Goal: Task Accomplishment & Management: Complete application form

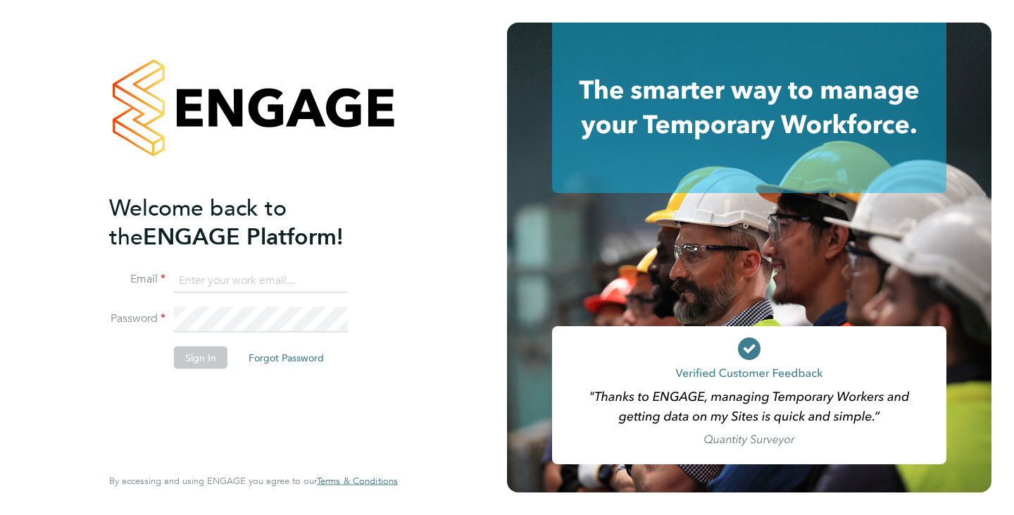
click at [239, 282] on input at bounding box center [261, 280] width 174 height 25
type input "[PERSON_NAME][EMAIL_ADDRESS][DOMAIN_NAME]"
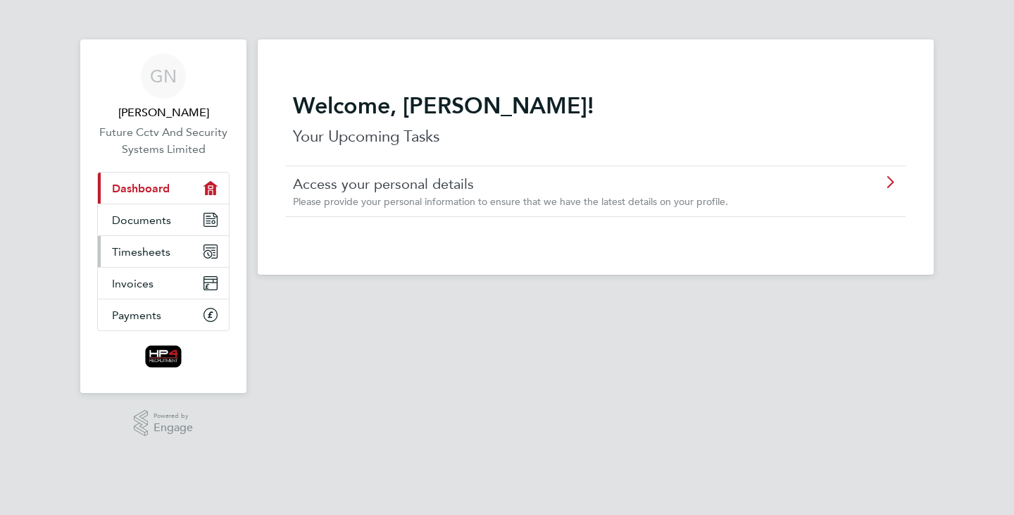
click at [129, 258] on link "Timesheets" at bounding box center [163, 251] width 131 height 31
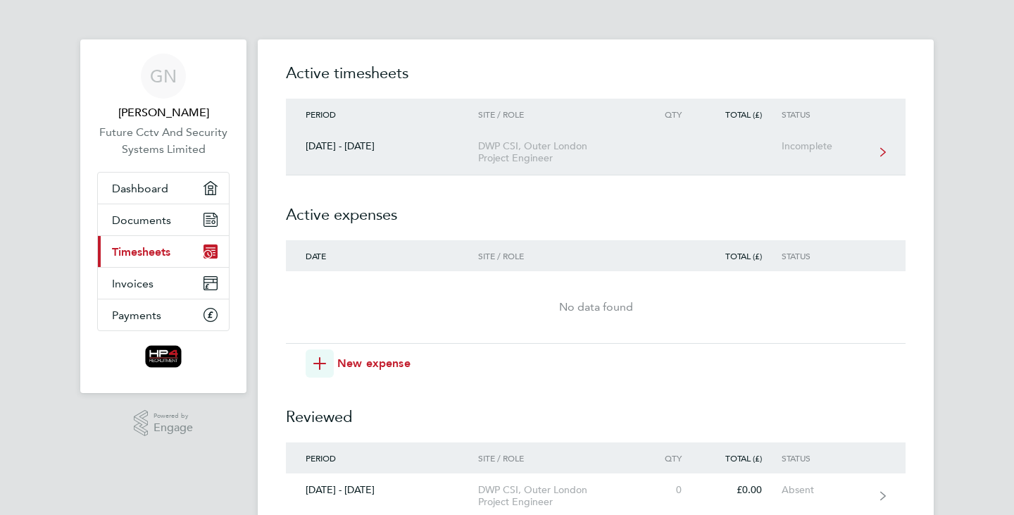
click at [513, 161] on div "DWP CSI, Outer London Project Engineer" at bounding box center [558, 152] width 161 height 24
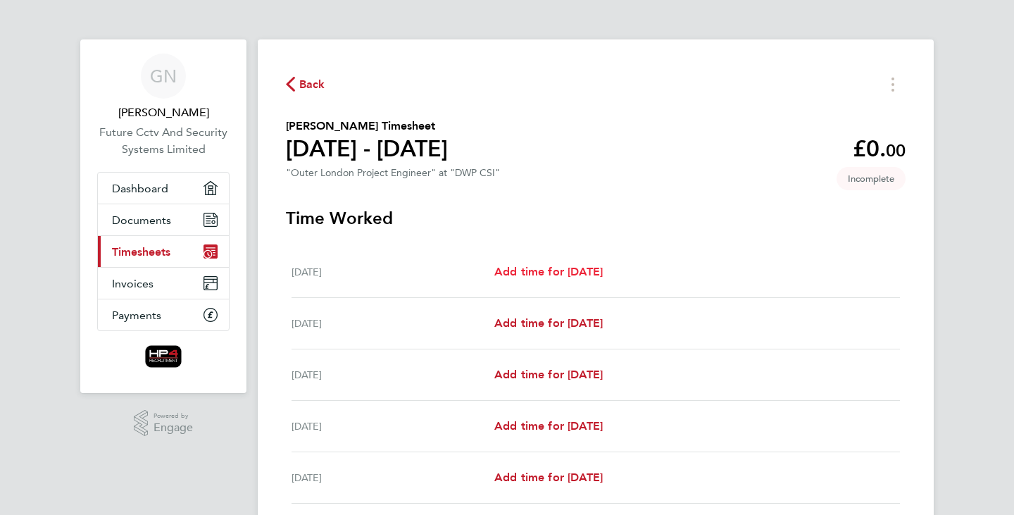
click at [567, 270] on span "Add time for Mon 22 Sep" at bounding box center [548, 271] width 108 height 13
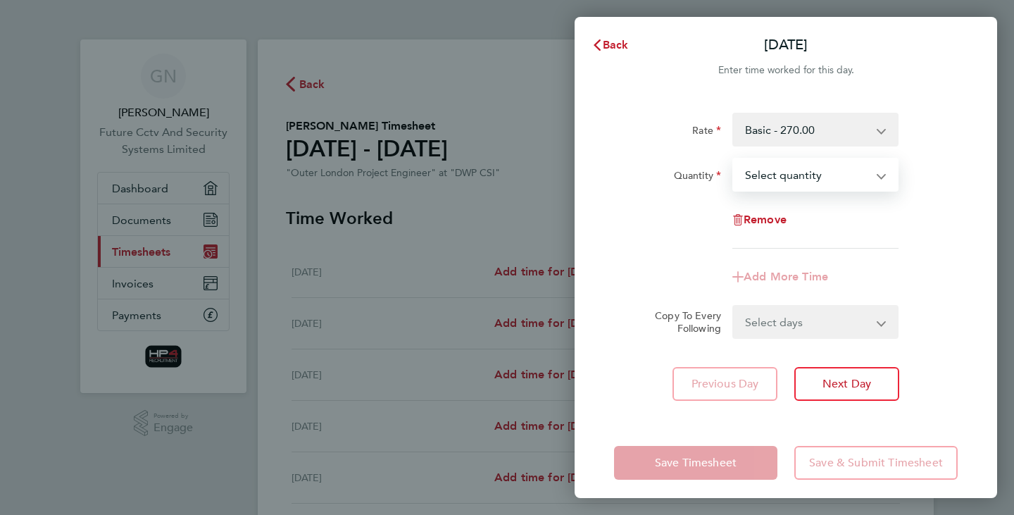
click at [862, 179] on select "Select quantity 0.5 1" at bounding box center [807, 174] width 147 height 31
select select "1"
click at [734, 159] on select "Select quantity 0.5 1" at bounding box center [807, 174] width 147 height 31
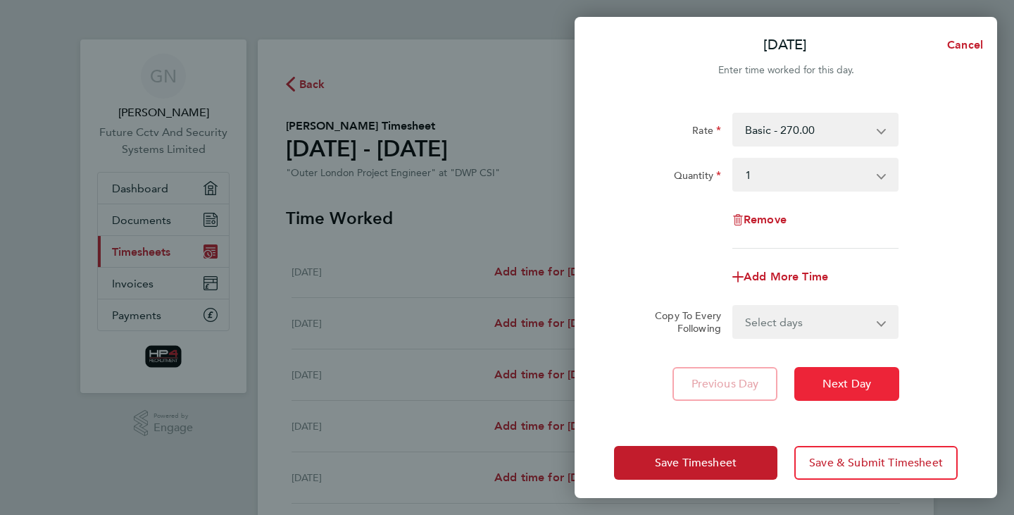
click at [849, 382] on span "Next Day" at bounding box center [847, 384] width 49 height 14
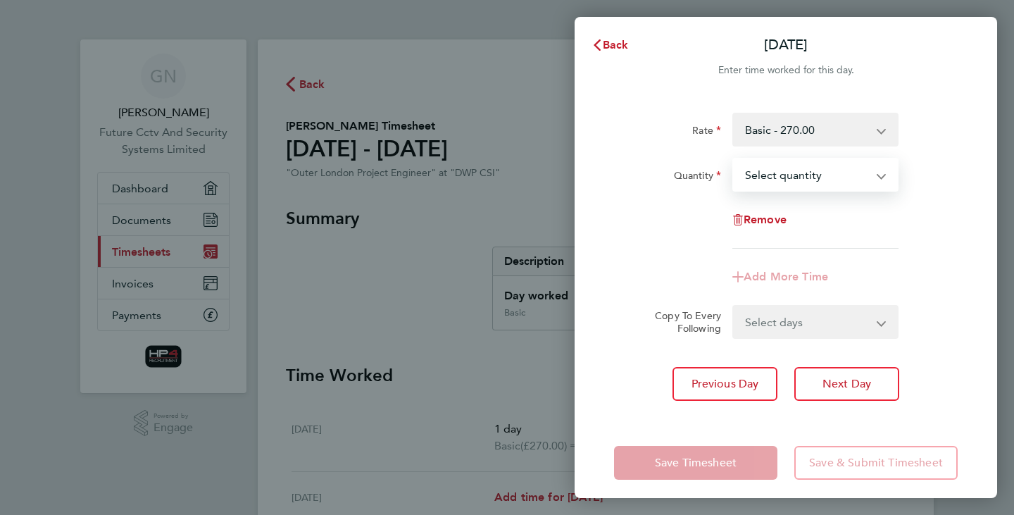
click at [846, 175] on select "Select quantity 0.5 1" at bounding box center [807, 174] width 147 height 31
select select "1"
click at [734, 159] on select "Select quantity 0.5 1" at bounding box center [807, 174] width 147 height 31
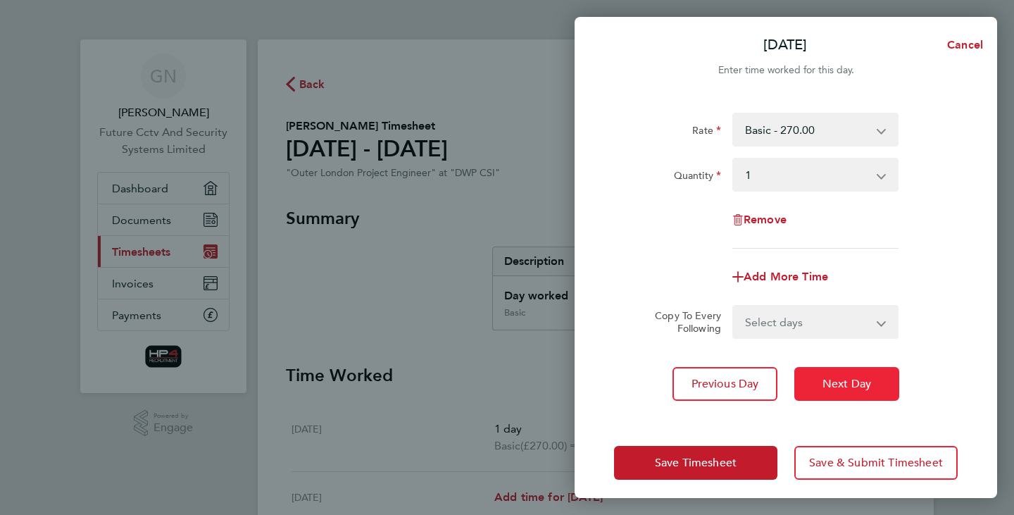
click at [842, 387] on span "Next Day" at bounding box center [847, 384] width 49 height 14
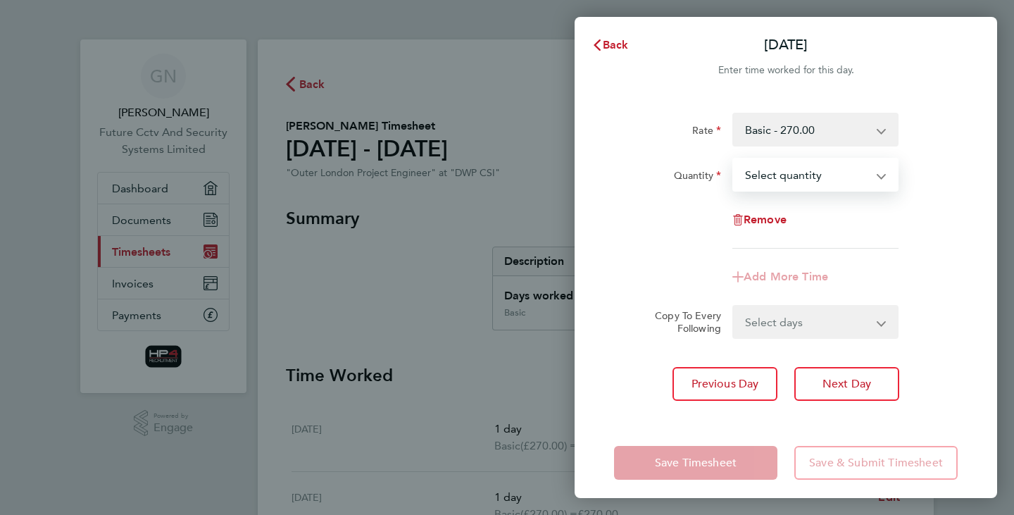
click at [855, 166] on select "Select quantity 0.5 1" at bounding box center [807, 174] width 147 height 31
select select "1"
click at [734, 159] on select "Select quantity 0.5 1" at bounding box center [807, 174] width 147 height 31
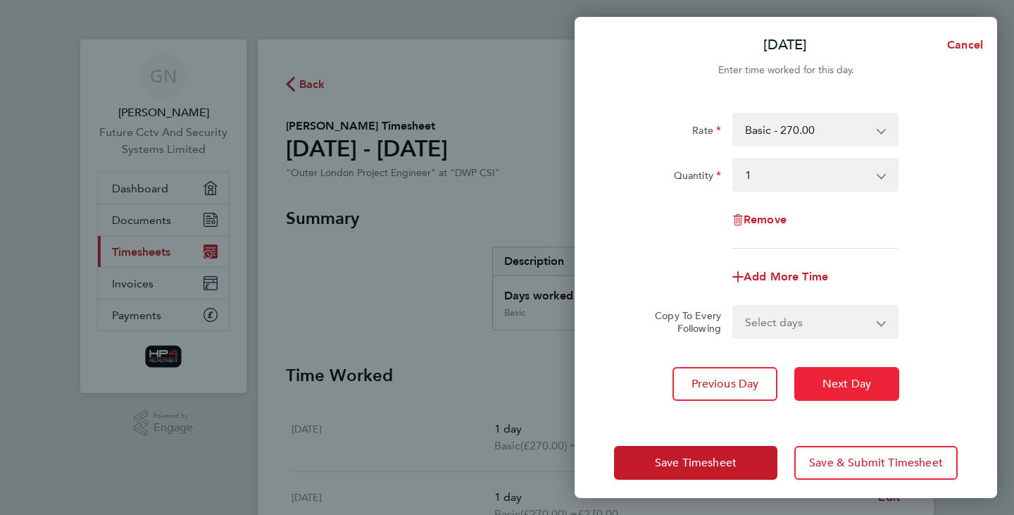
click at [845, 392] on button "Next Day" at bounding box center [847, 384] width 105 height 34
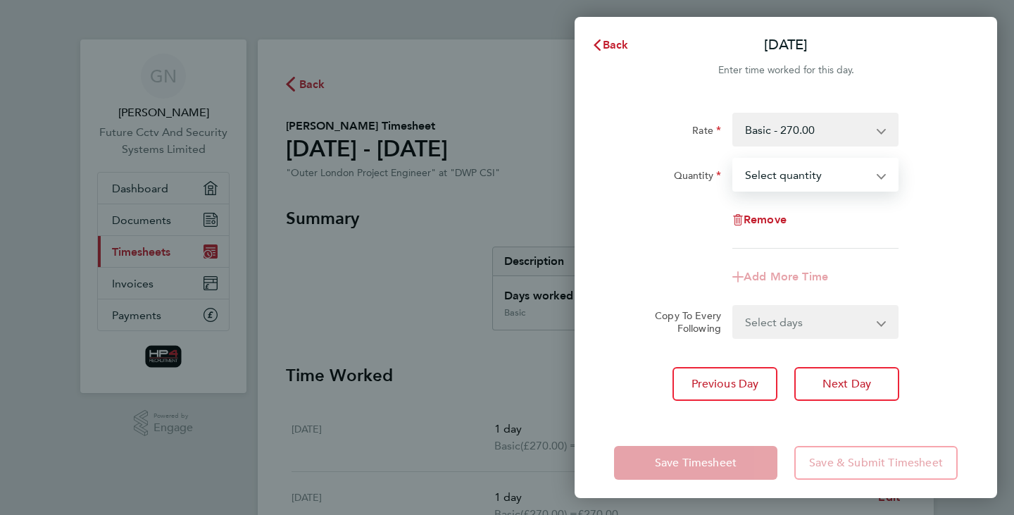
click at [844, 172] on select "Select quantity 0.5 1" at bounding box center [807, 174] width 147 height 31
select select "1"
click at [734, 159] on select "Select quantity 0.5 1" at bounding box center [807, 174] width 147 height 31
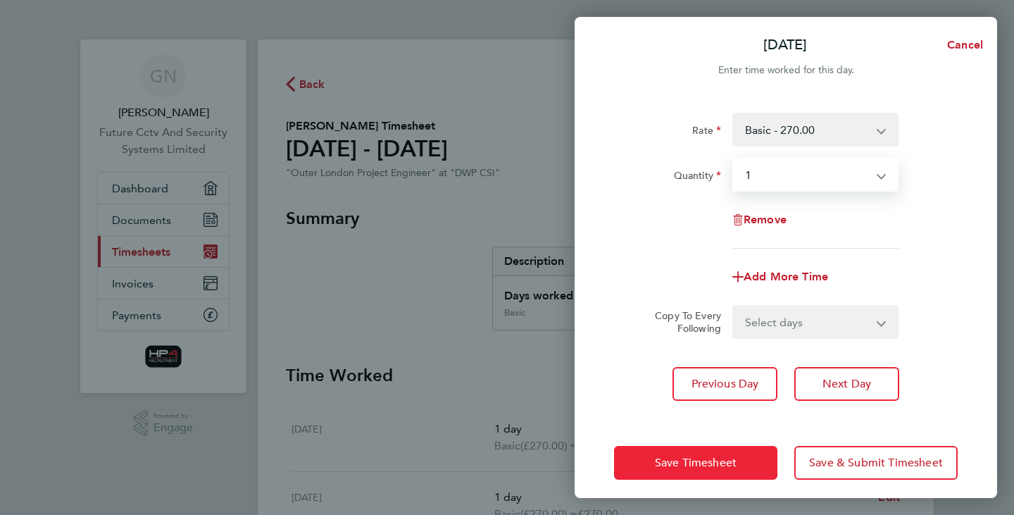
click at [686, 459] on span "Save Timesheet" at bounding box center [696, 463] width 82 height 14
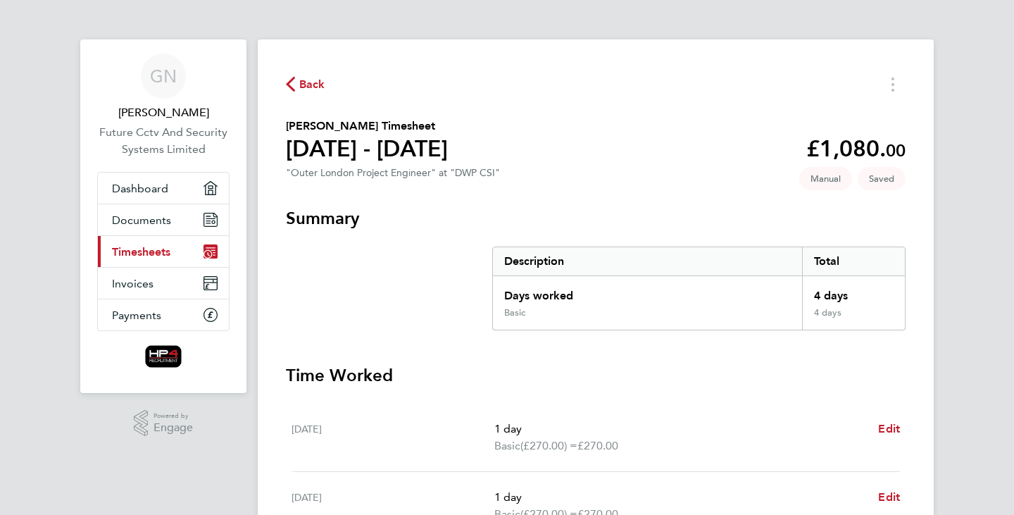
click at [143, 247] on span "Timesheets" at bounding box center [141, 251] width 58 height 13
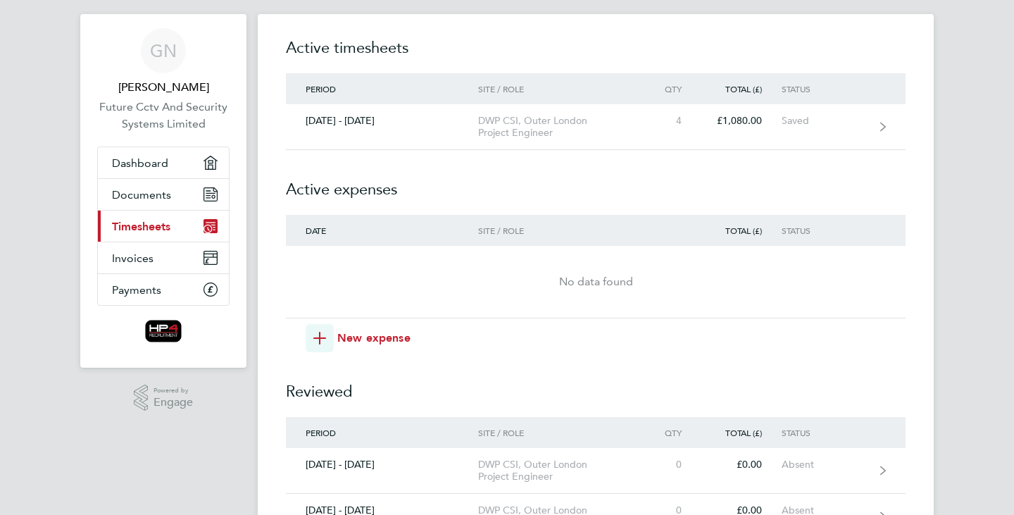
scroll to position [28, 0]
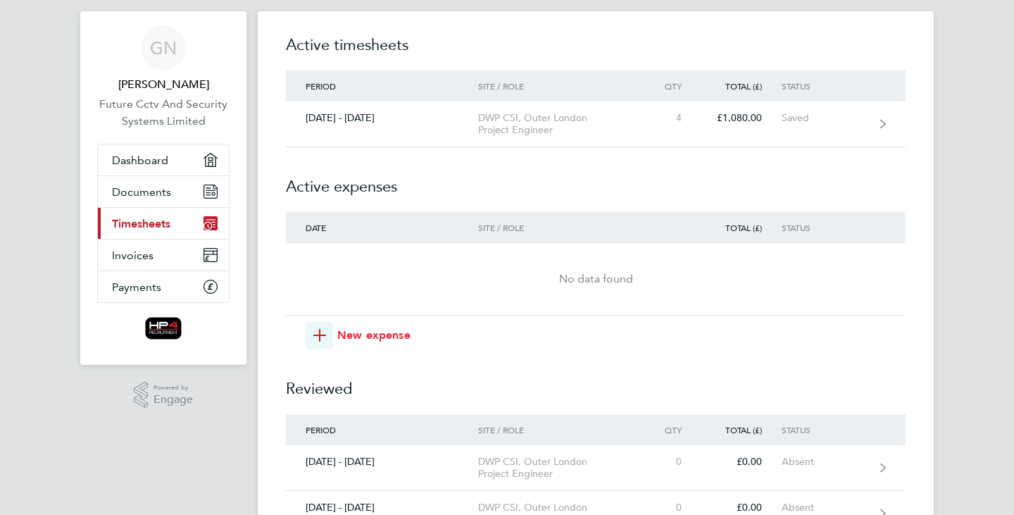
click at [319, 340] on icon "button" at bounding box center [319, 335] width 13 height 13
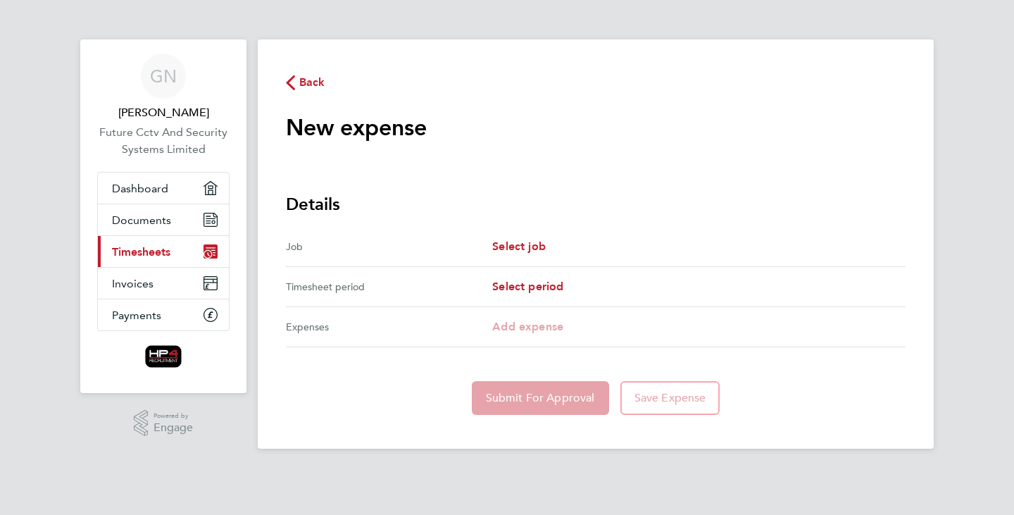
click at [562, 246] on div "Select job" at bounding box center [698, 246] width 413 height 17
click at [523, 251] on span "Select job" at bounding box center [519, 245] width 54 height 13
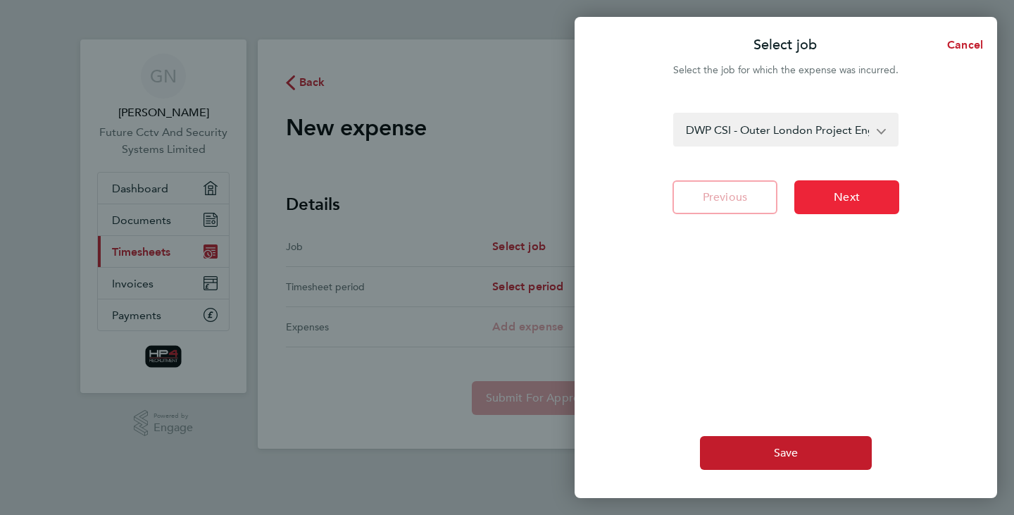
click at [838, 203] on span "Next" at bounding box center [847, 197] width 26 height 14
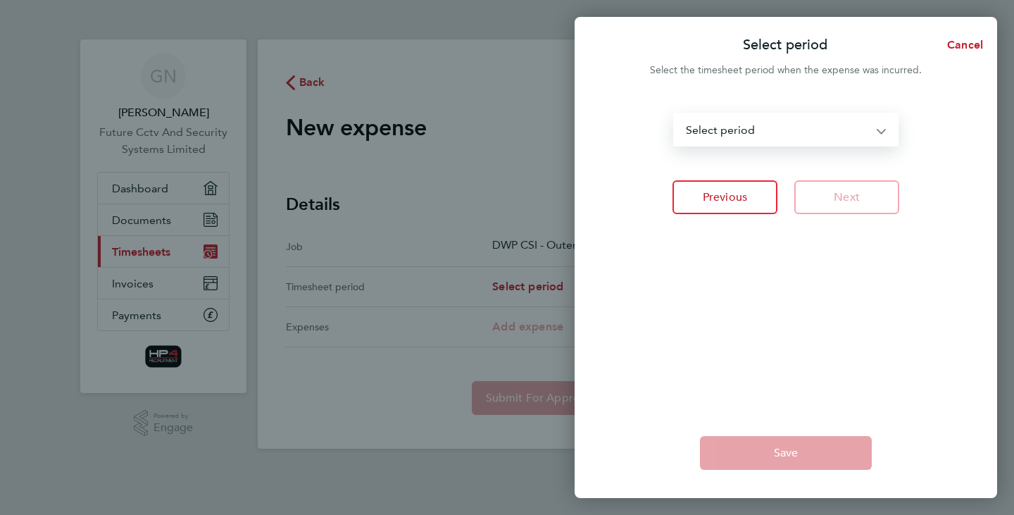
click at [842, 127] on select "10 - 16 Jul 2023 17 - 23 Jul 2023 24 - 30 Jul 2023 07 - 13 Aug 2023 14 - 20 Aug…" at bounding box center [778, 129] width 206 height 31
select select "106: Object"
click at [675, 114] on select "10 - 16 Jul 2023 17 - 23 Jul 2023 24 - 30 Jul 2023 07 - 13 Aug 2023 14 - 20 Aug…" at bounding box center [778, 129] width 206 height 31
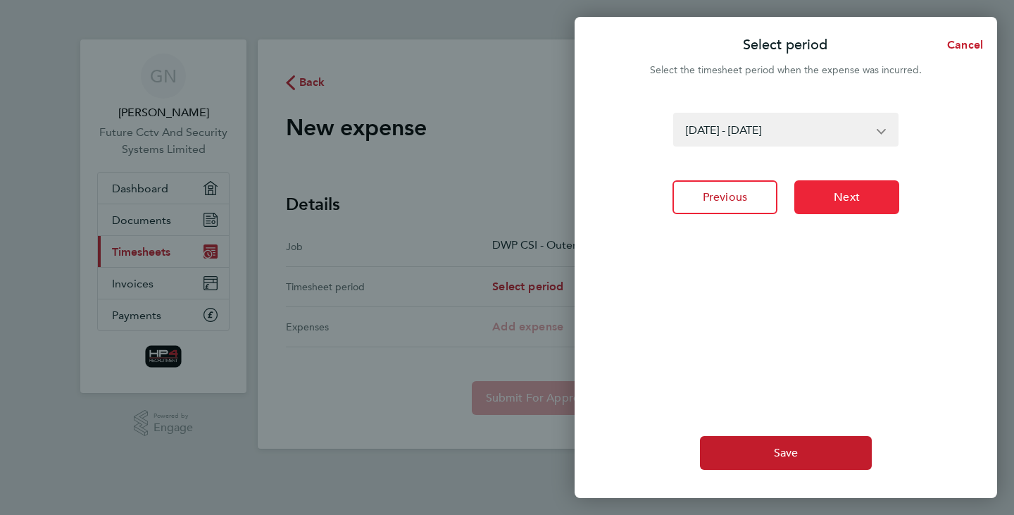
click at [849, 201] on span "Next" at bounding box center [847, 197] width 26 height 14
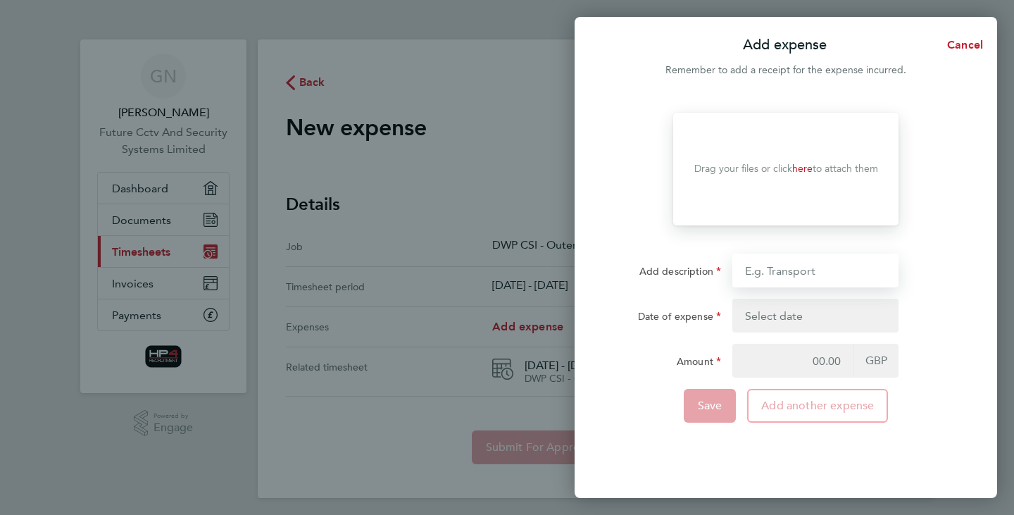
click at [815, 269] on input "Add description" at bounding box center [816, 271] width 166 height 34
type input "Cleaning Materials"
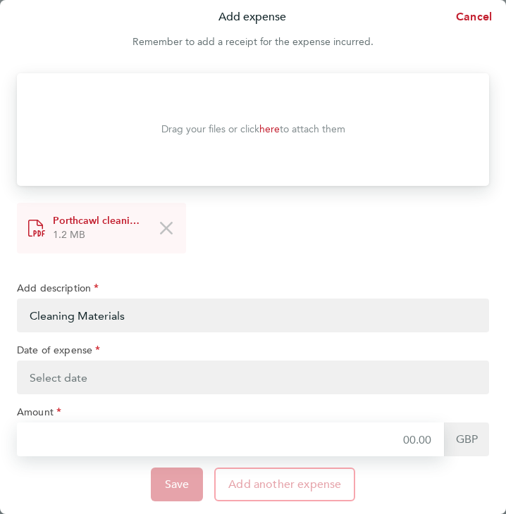
click at [157, 437] on input "Amount" at bounding box center [230, 440] width 427 height 34
type input "13.78"
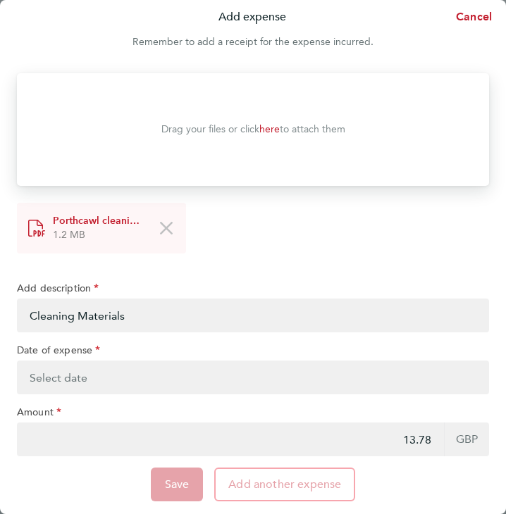
click at [154, 375] on button "button" at bounding box center [253, 378] width 472 height 34
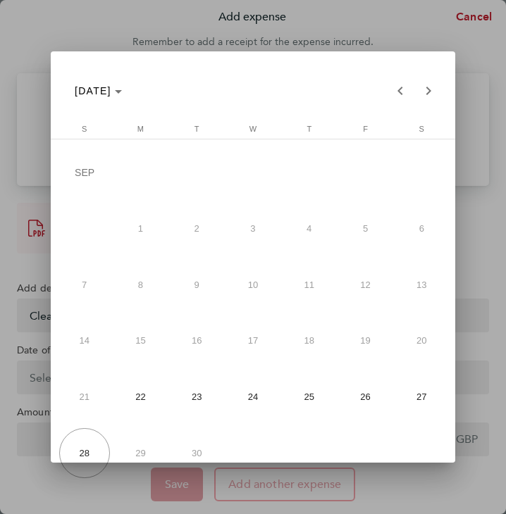
click at [255, 386] on span "24" at bounding box center [253, 397] width 51 height 51
type input "24 Sep 25"
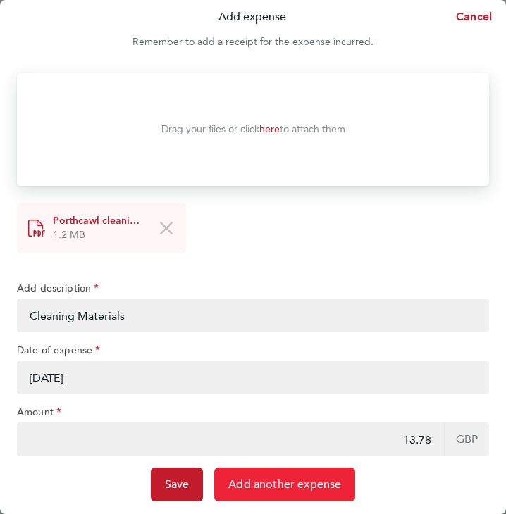
click at [265, 490] on span "Add another expense" at bounding box center [284, 485] width 113 height 14
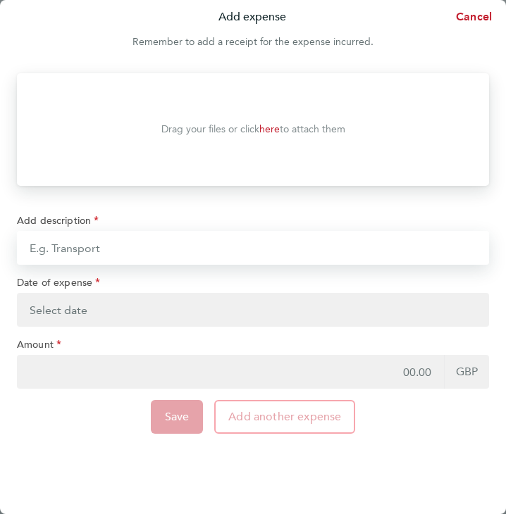
click at [175, 237] on input "Add description" at bounding box center [253, 248] width 472 height 34
type input "Making good items, Paint,Brushes"
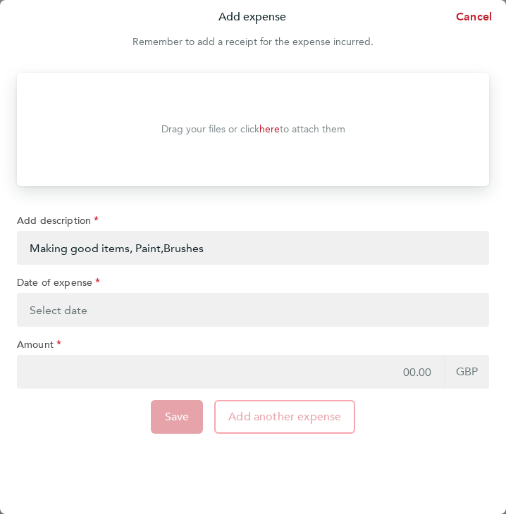
click at [89, 301] on button "button" at bounding box center [253, 310] width 472 height 34
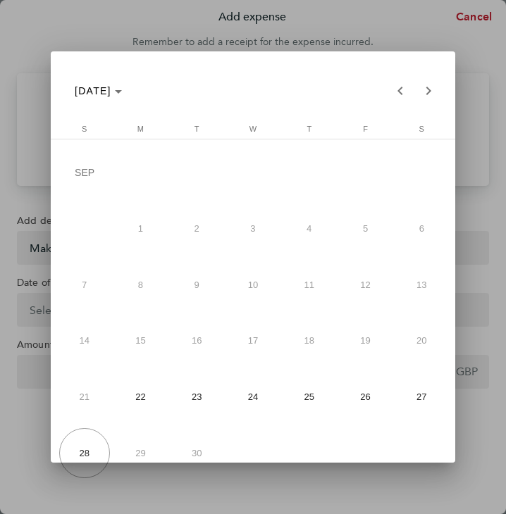
click at [295, 476] on table "Sunday S Monday M Tuesday T Wednesday W Thursday T Friday F Saturday S SEP 1 2 …" at bounding box center [252, 303] width 393 height 357
click at [306, 398] on span "25" at bounding box center [309, 397] width 51 height 51
type input "25 Sep 25"
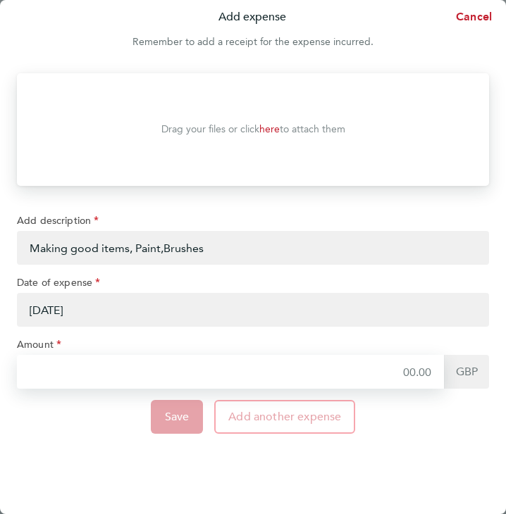
click at [225, 384] on input "Amount" at bounding box center [230, 372] width 427 height 34
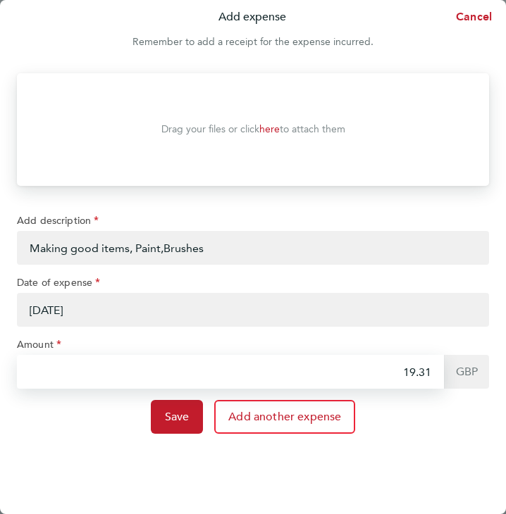
type input "19.31"
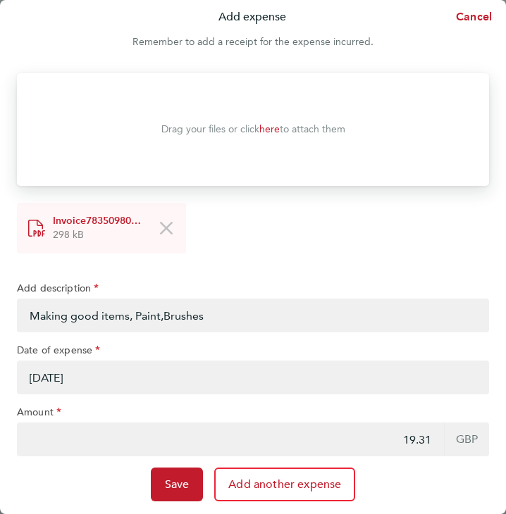
click at [405, 486] on div "Save Add another expense" at bounding box center [252, 485] width 483 height 34
click at [183, 477] on button "Save" at bounding box center [177, 485] width 53 height 34
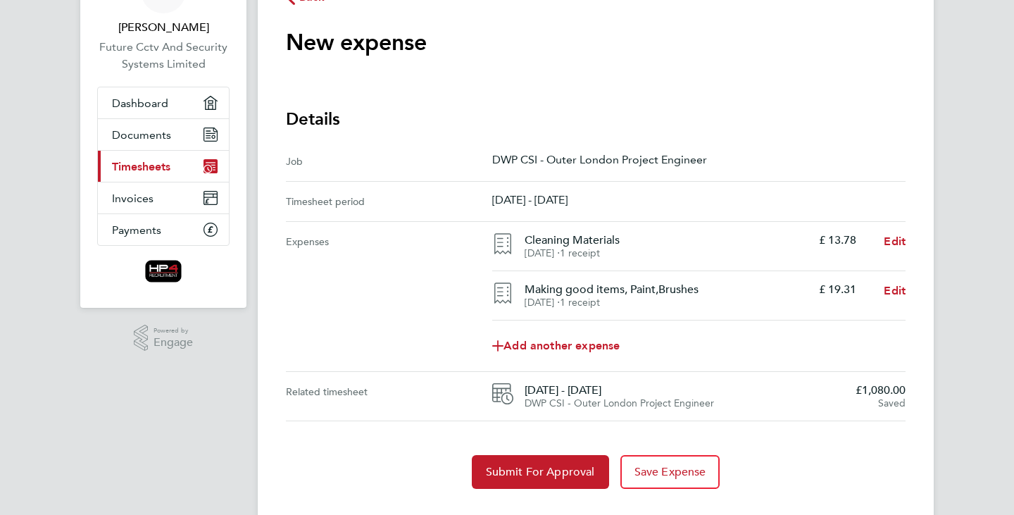
scroll to position [88, 0]
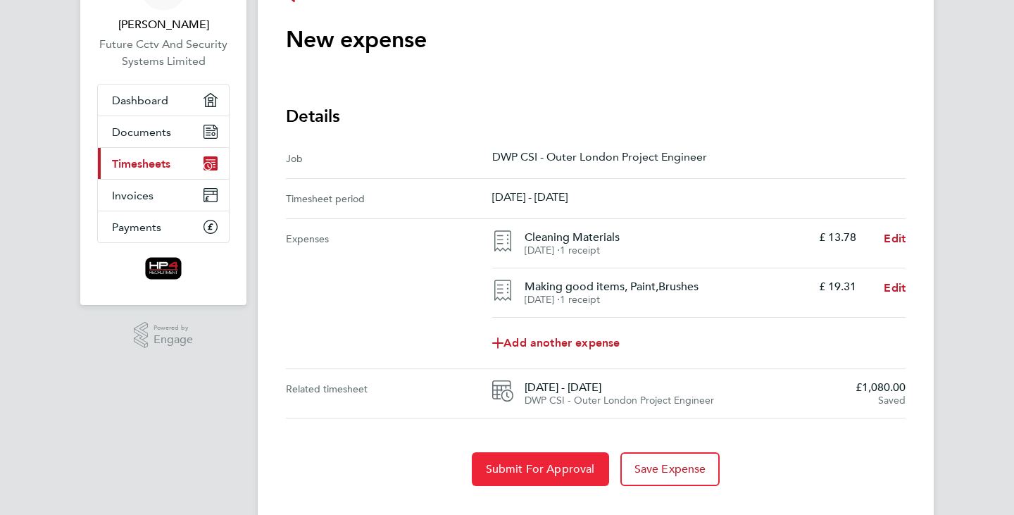
click at [552, 473] on span "Submit For Approval" at bounding box center [540, 469] width 109 height 14
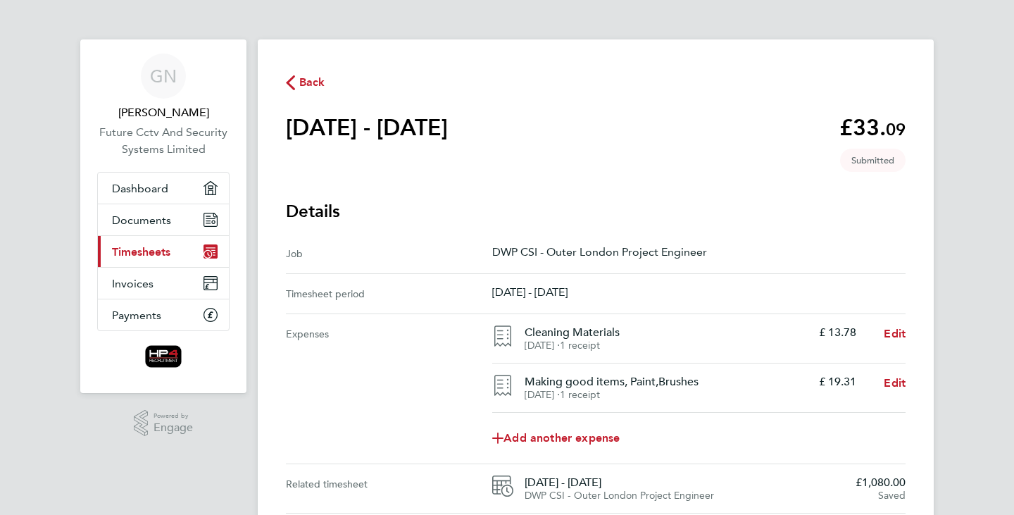
click at [156, 249] on span "Timesheets" at bounding box center [141, 251] width 58 height 13
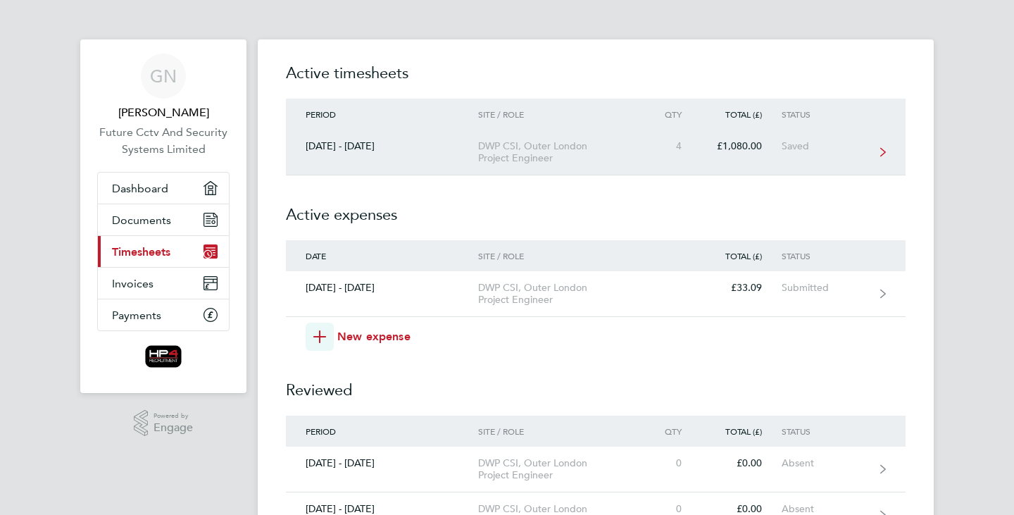
click at [380, 137] on link "22 - 28 Sept 2025 DWP CSI, Outer London Project Engineer 4 £1,080.00 Saved" at bounding box center [596, 153] width 620 height 46
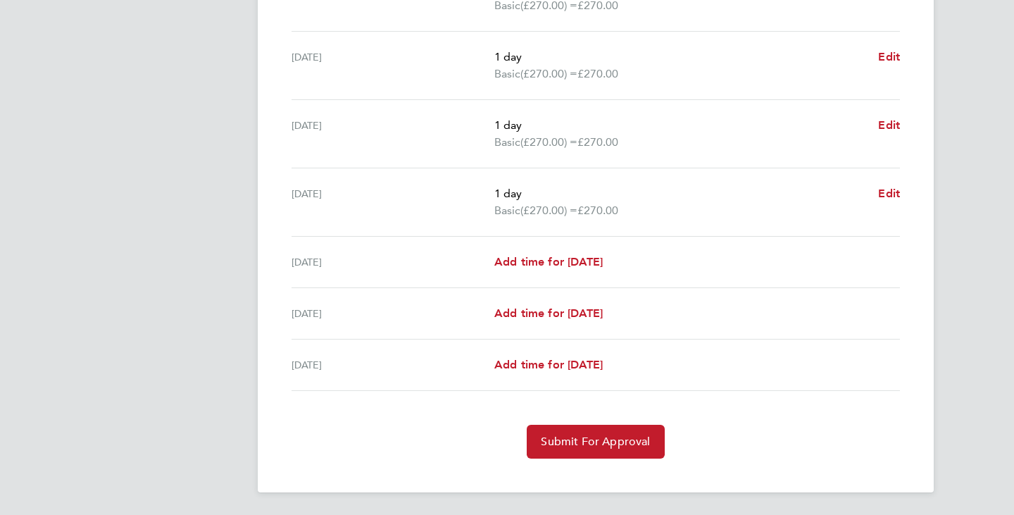
scroll to position [441, 0]
click at [617, 430] on button "Submit For Approval" at bounding box center [595, 442] width 137 height 34
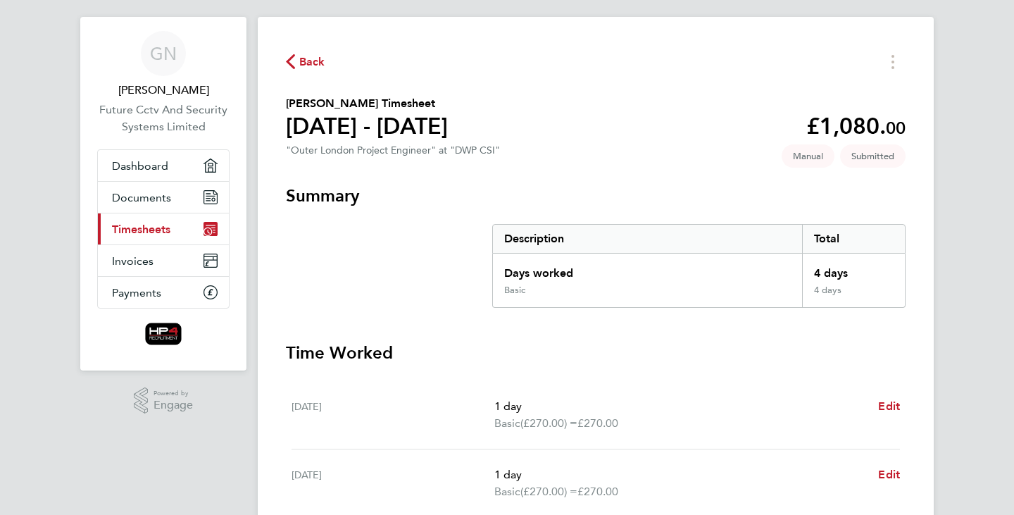
scroll to position [0, 0]
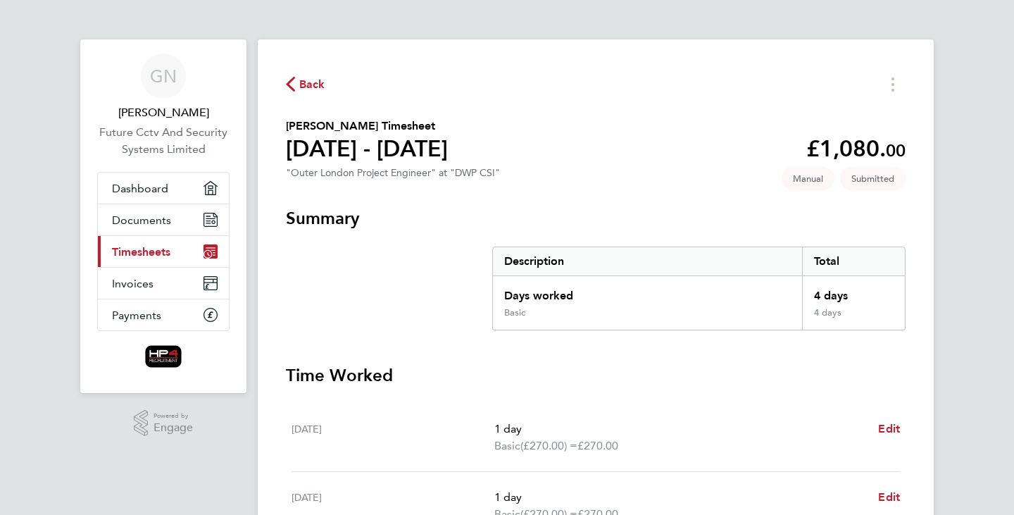
click at [139, 245] on span "Timesheets" at bounding box center [141, 251] width 58 height 13
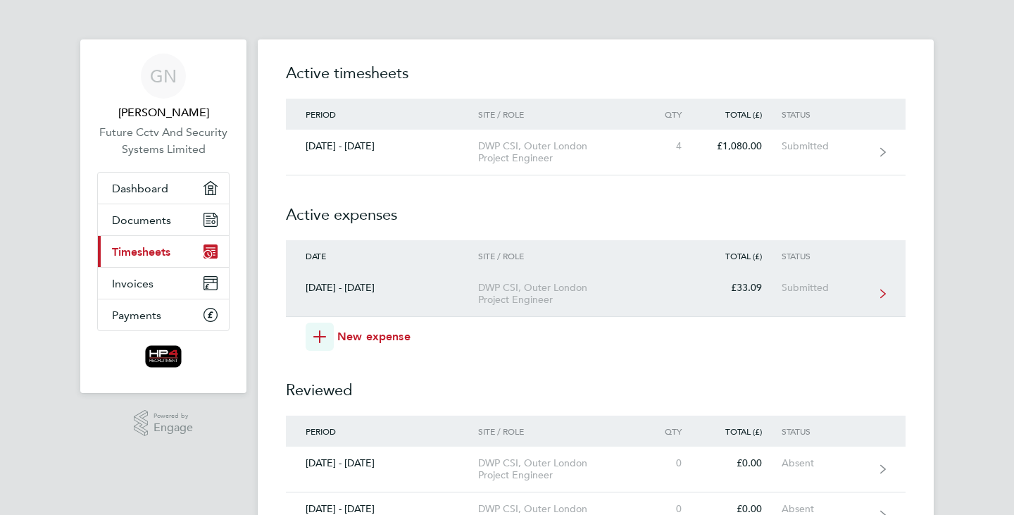
click at [537, 279] on link "22 - 28 Sept 2025 DWP CSI, Outer London Project Engineer £33.09 Submitted" at bounding box center [596, 294] width 620 height 46
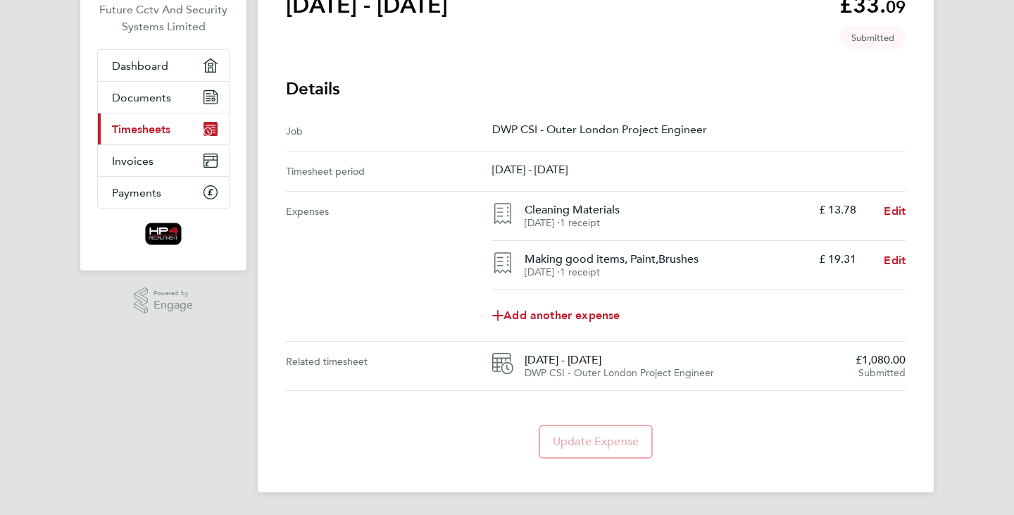
scroll to position [95, 0]
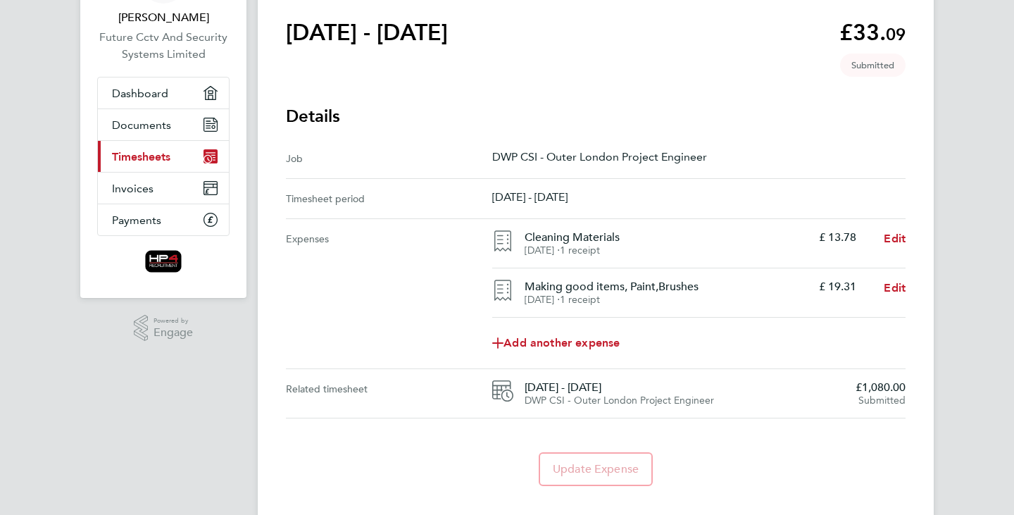
click at [804, 109] on h3 "Details" at bounding box center [596, 116] width 620 height 23
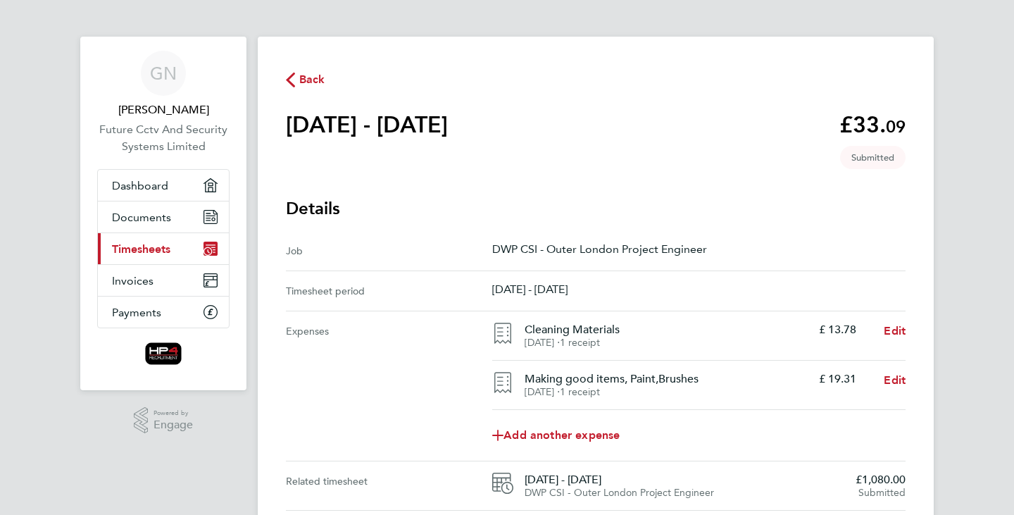
scroll to position [0, 0]
